Goal: Task Accomplishment & Management: Manage account settings

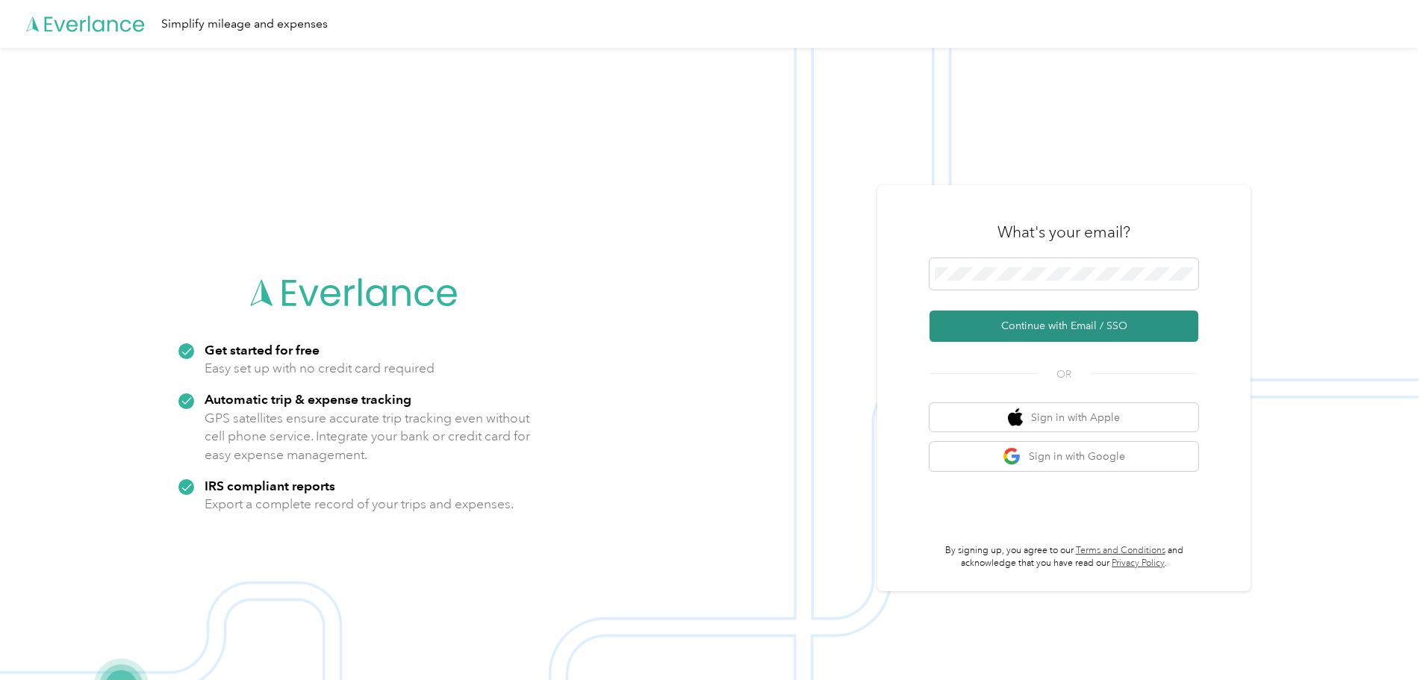
click at [1017, 331] on button "Continue with Email / SSO" at bounding box center [1064, 326] width 269 height 31
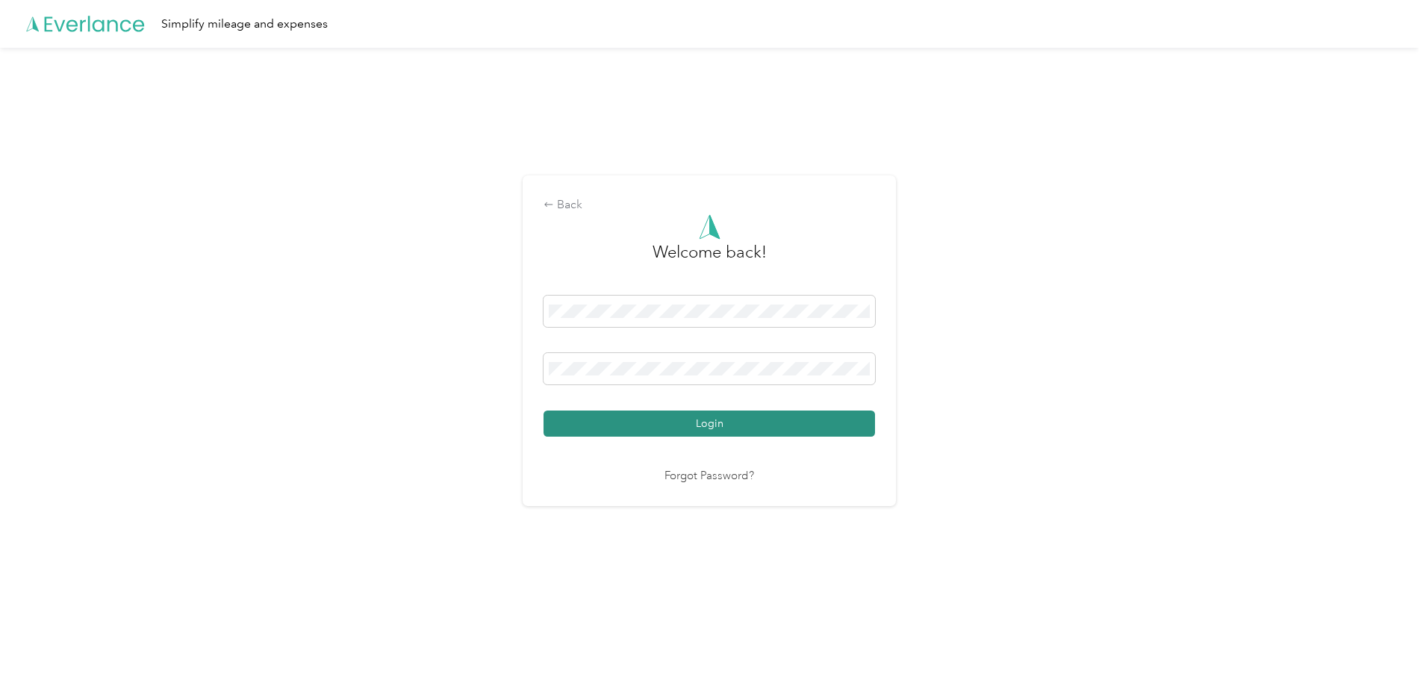
click at [700, 428] on button "Login" at bounding box center [709, 424] width 331 height 26
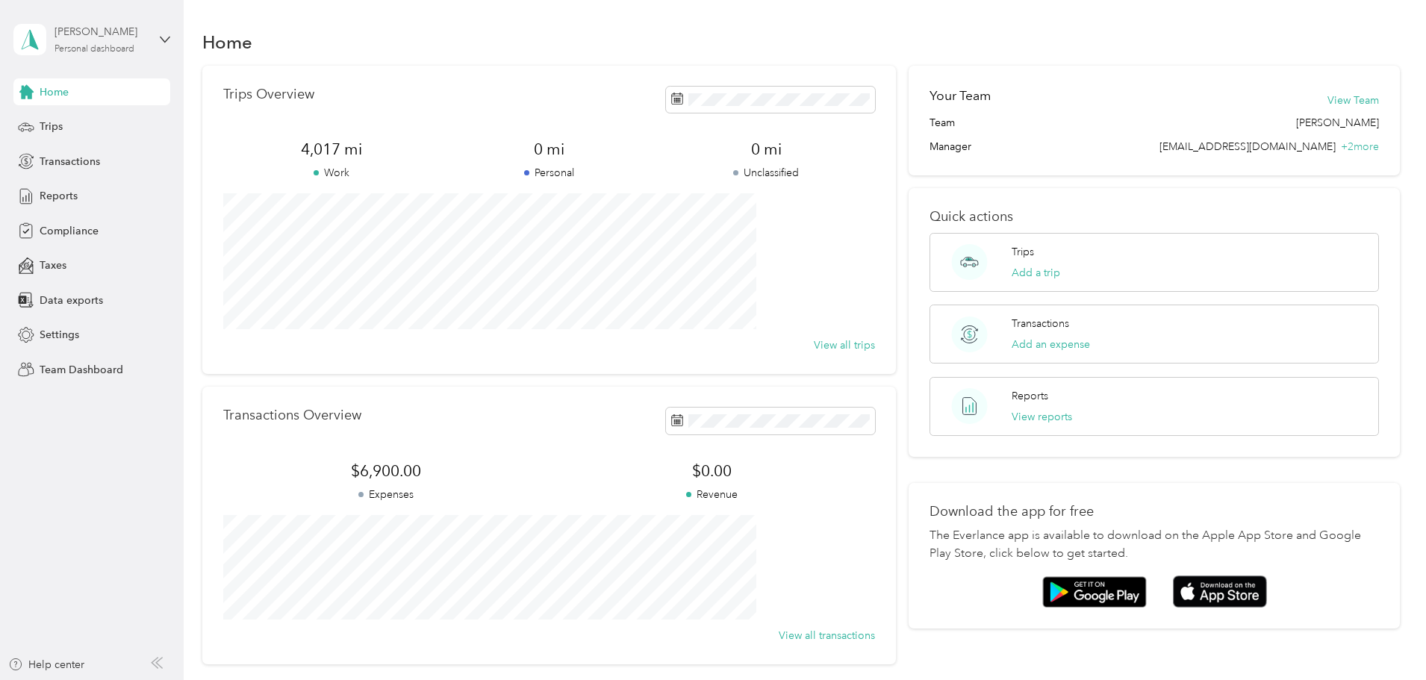
click at [116, 36] on div "[PERSON_NAME]" at bounding box center [101, 32] width 93 height 16
click at [77, 127] on div "Team dashboard" at bounding box center [170, 123] width 293 height 26
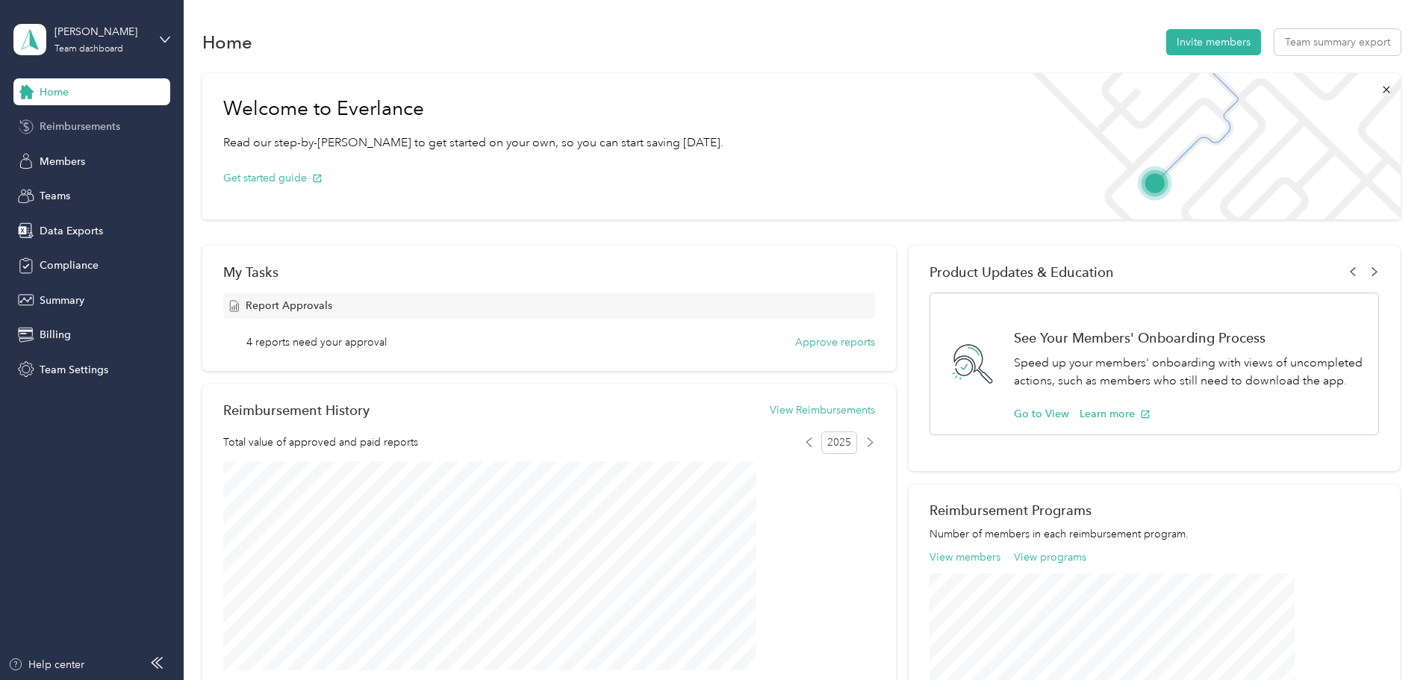
click at [110, 122] on span "Reimbursements" at bounding box center [80, 127] width 81 height 16
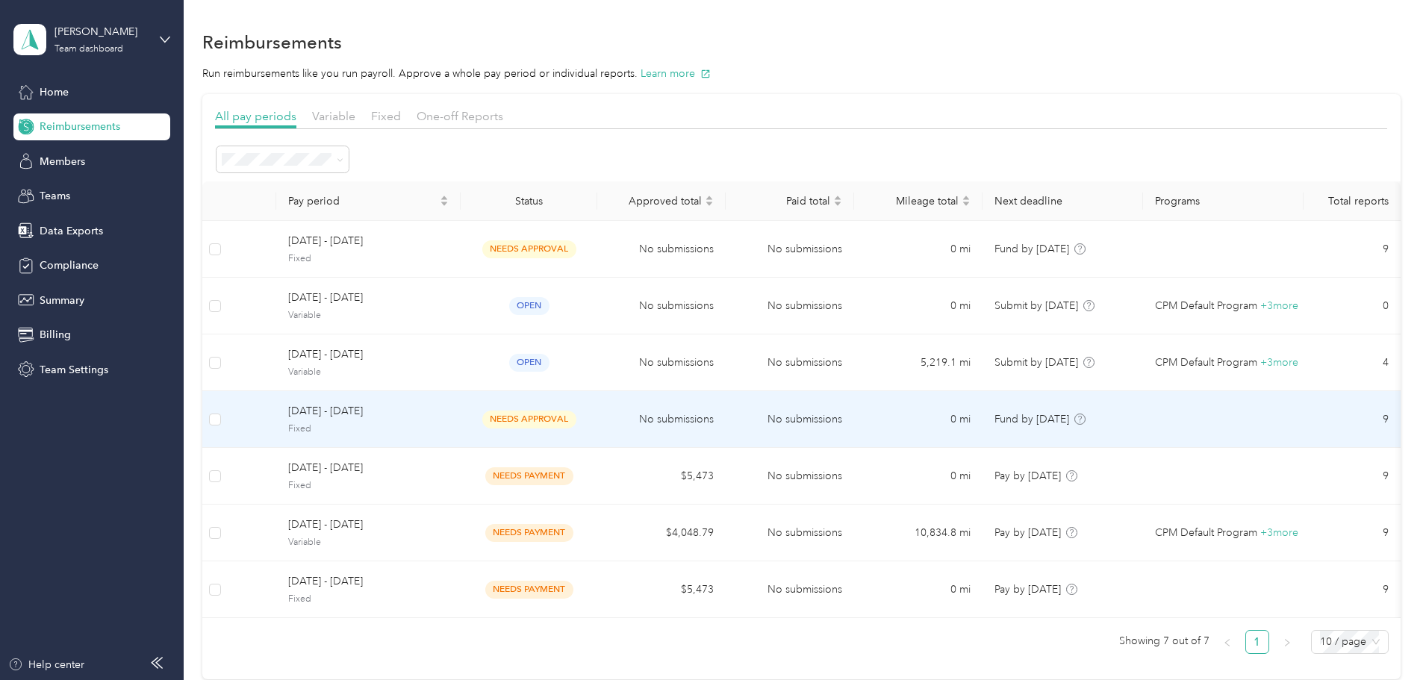
click at [576, 423] on span "needs approval" at bounding box center [529, 419] width 94 height 17
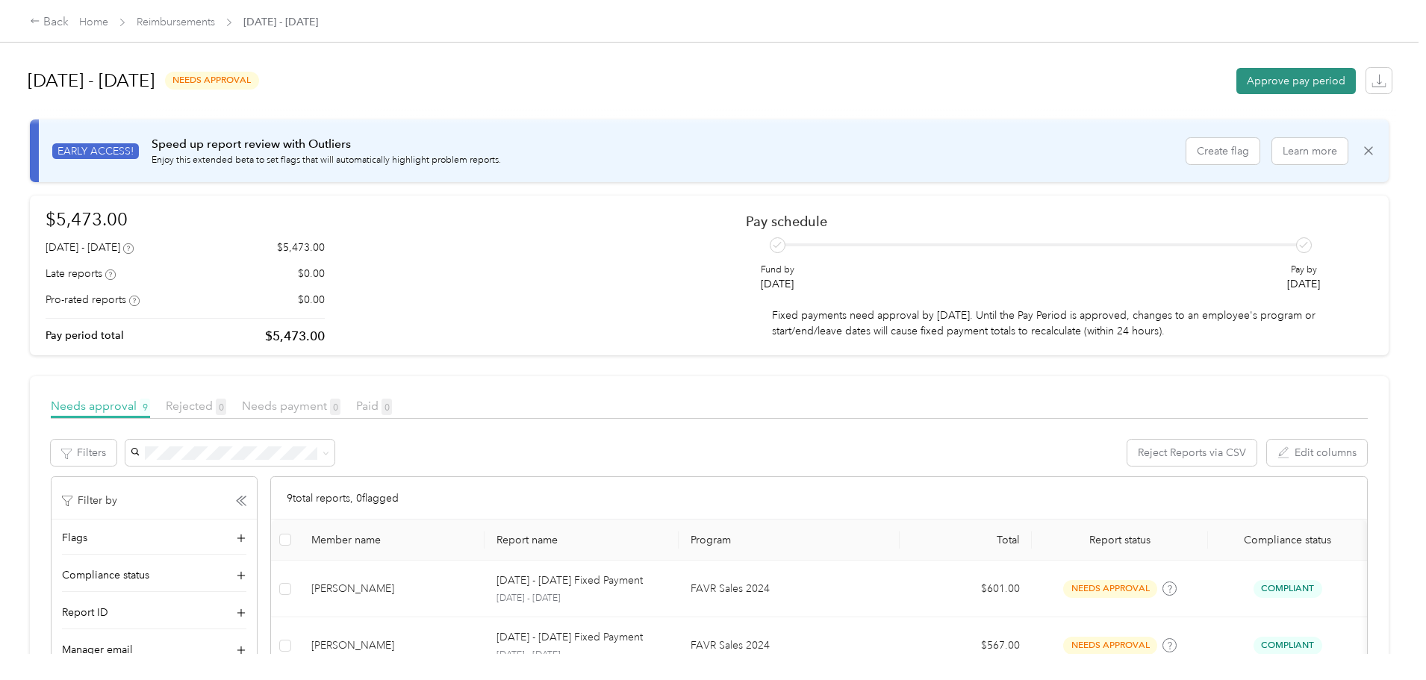
click at [1236, 81] on button "Approve pay period" at bounding box center [1295, 81] width 119 height 26
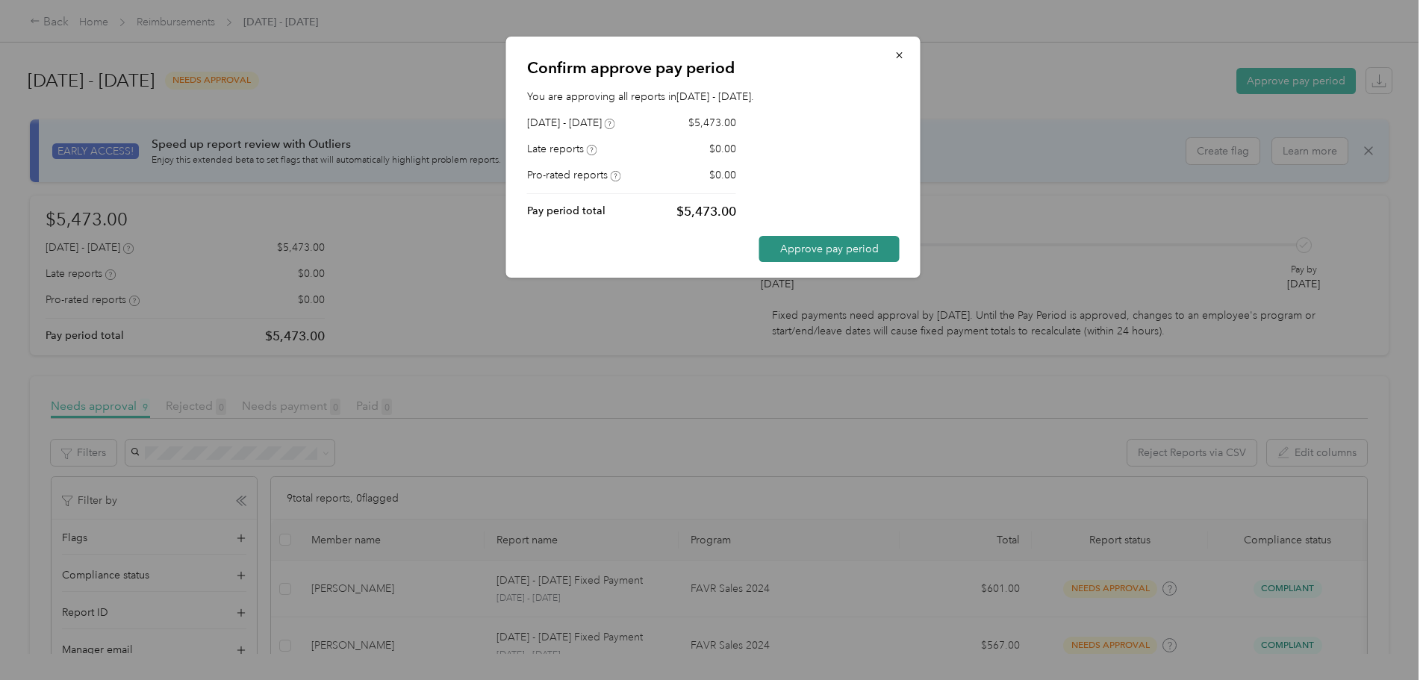
click at [818, 247] on button "Approve pay period" at bounding box center [829, 249] width 140 height 26
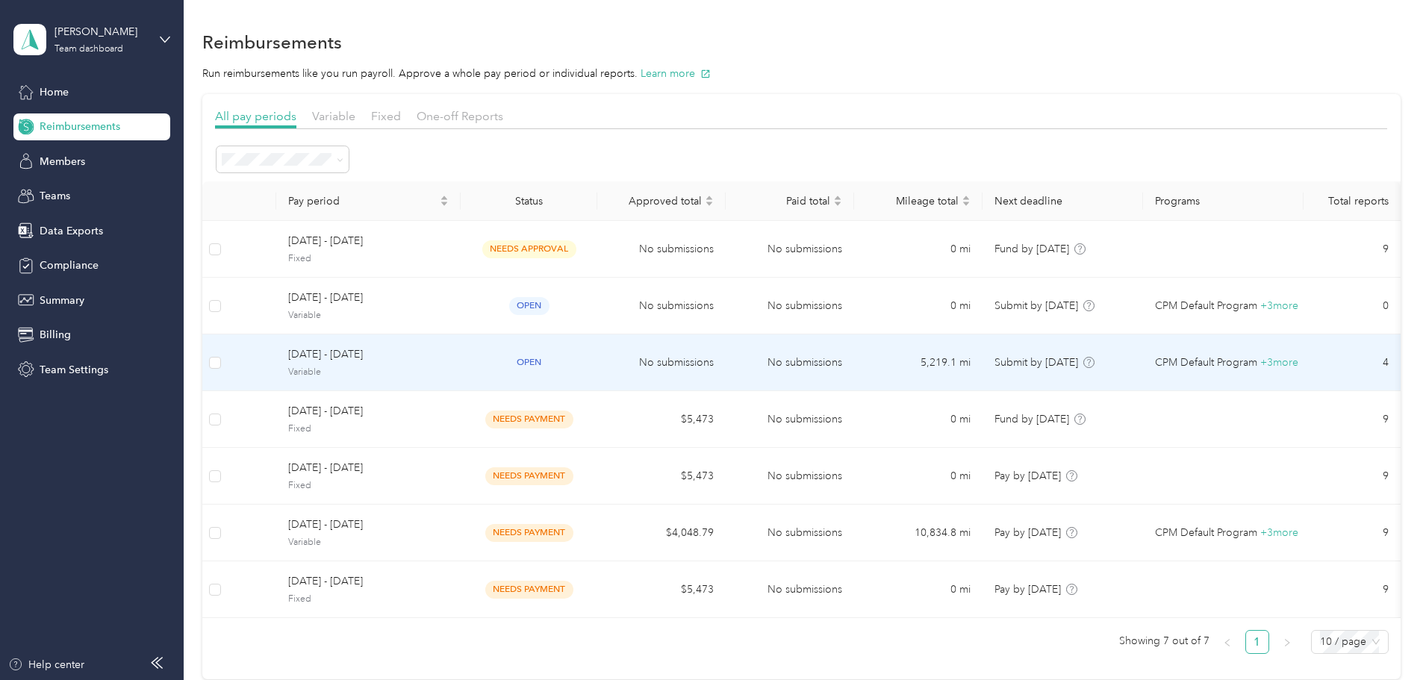
click at [549, 361] on span "open" at bounding box center [529, 362] width 40 height 17
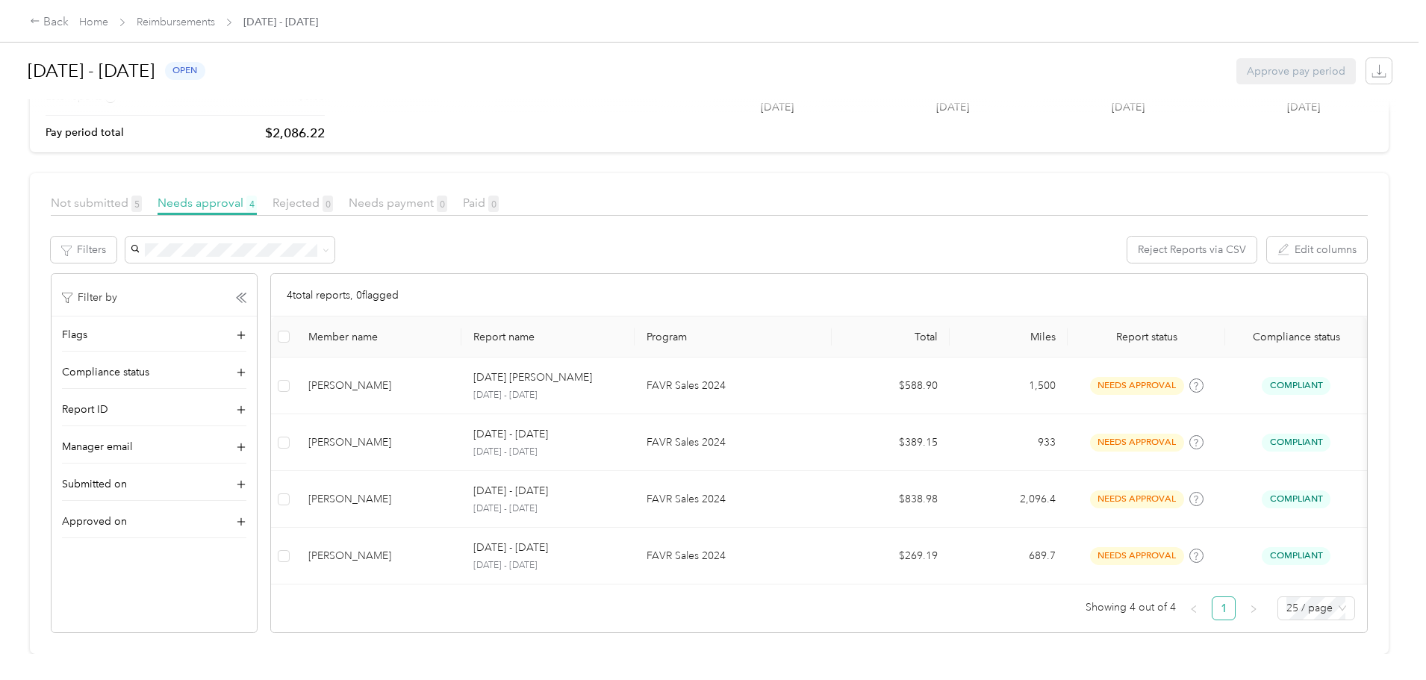
scroll to position [199, 0]
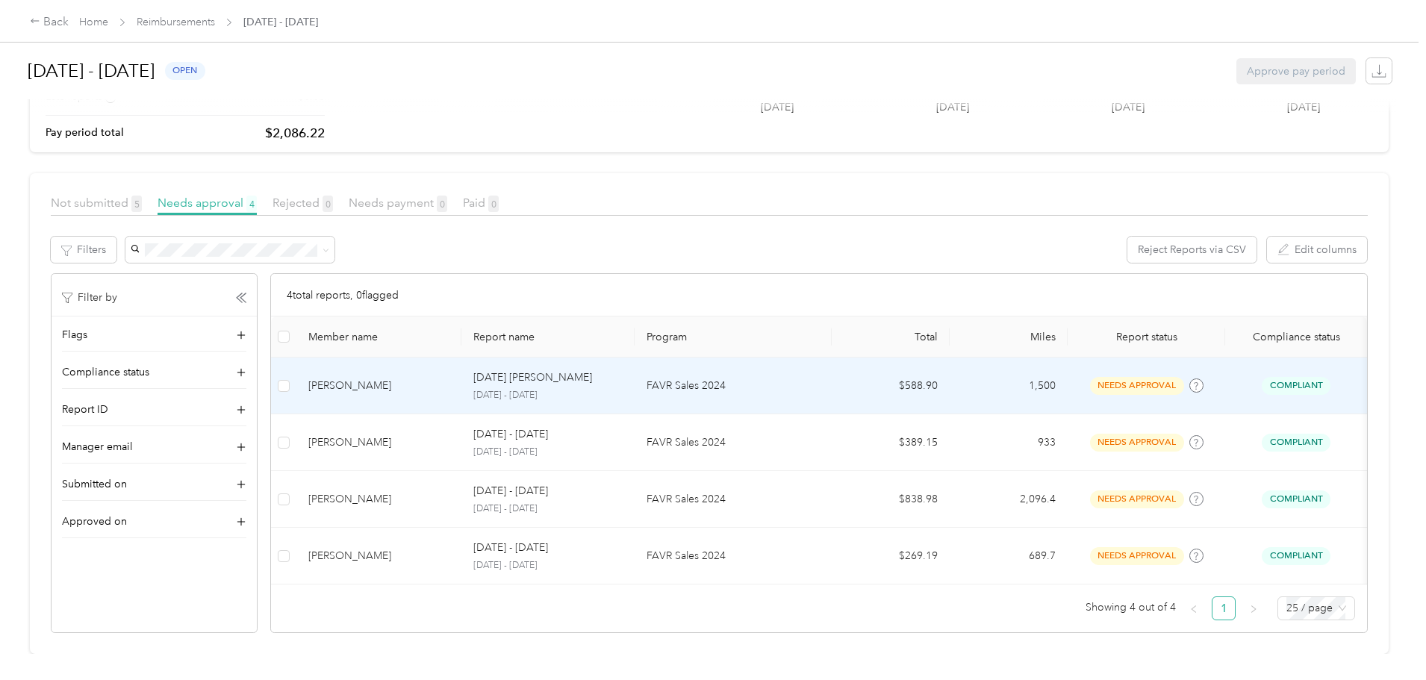
click at [296, 360] on td at bounding box center [283, 386] width 25 height 57
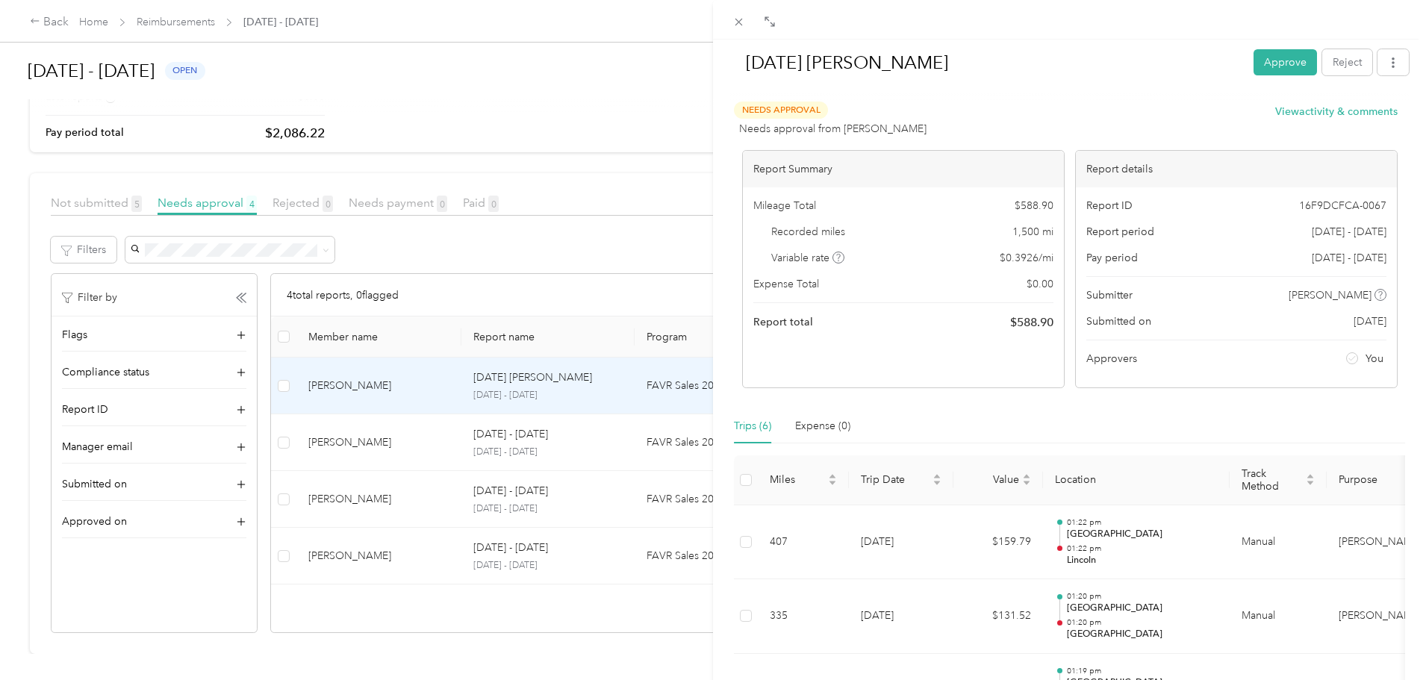
click at [361, 364] on div "[DATE] [PERSON_NAME] Approve Reject Needs Approval Needs approval from [PERSON_…" at bounding box center [713, 340] width 1426 height 680
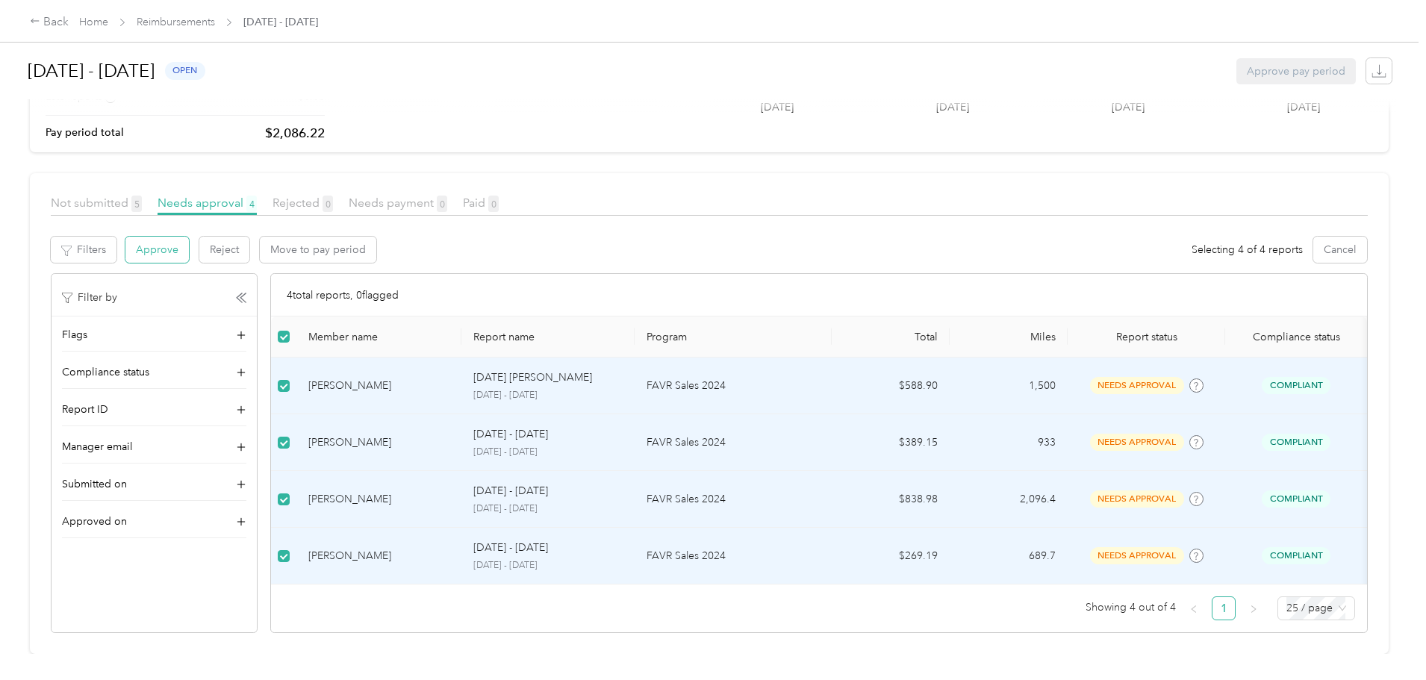
click at [189, 237] on button "Approve" at bounding box center [156, 250] width 63 height 26
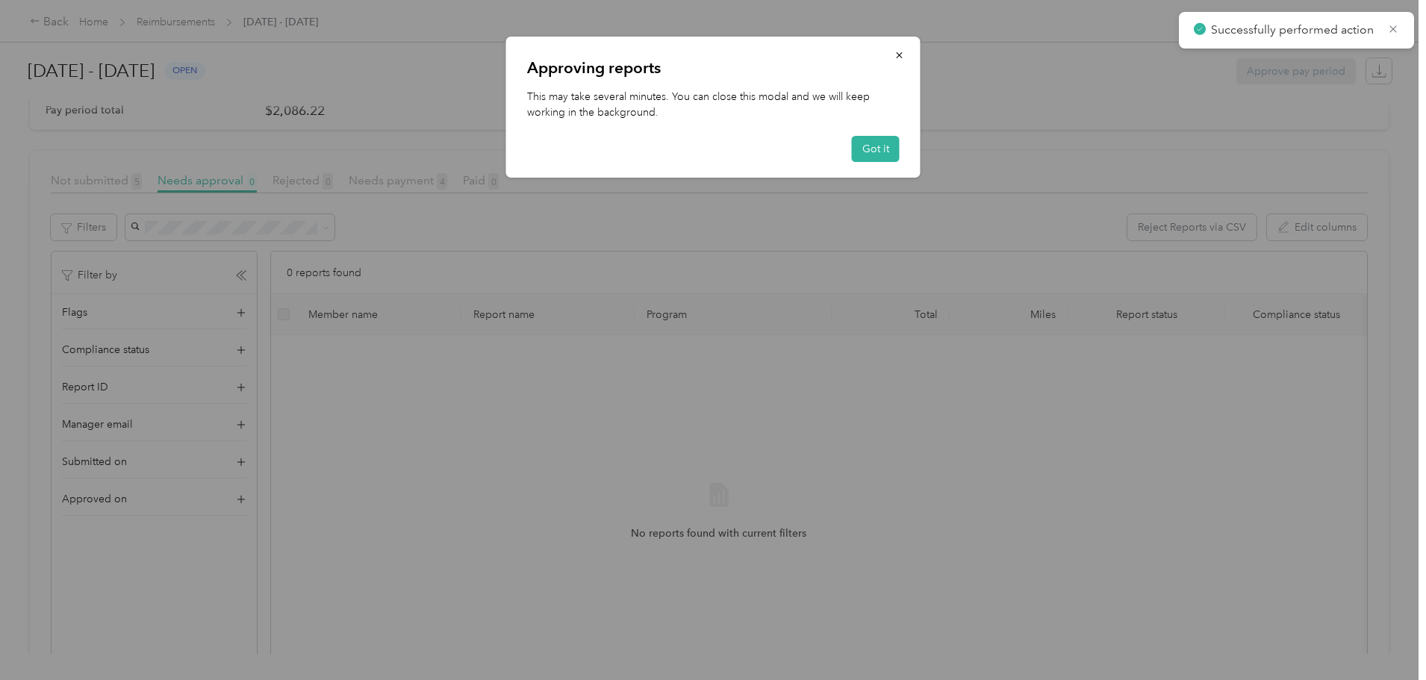
drag, startPoint x: 882, startPoint y: 137, endPoint x: 638, endPoint y: 170, distance: 245.7
click at [881, 137] on button "Got it" at bounding box center [876, 149] width 48 height 26
